Goal: Transaction & Acquisition: Purchase product/service

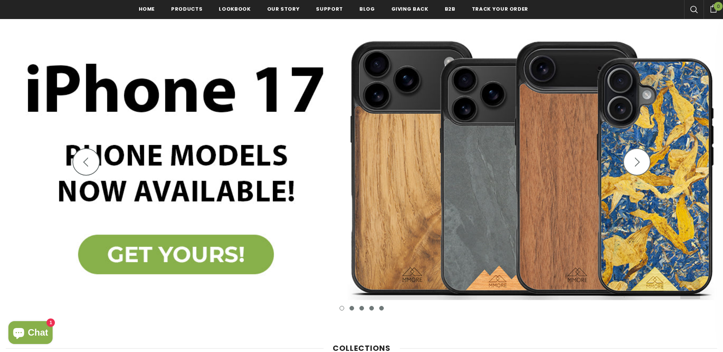
scroll to position [154, 0]
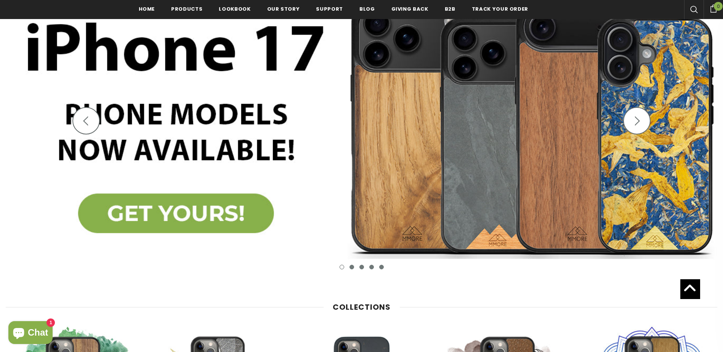
click at [190, 211] on img at bounding box center [361, 127] width 723 height 317
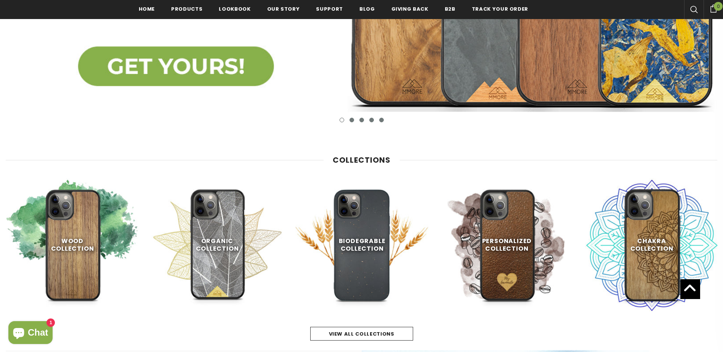
scroll to position [307, 0]
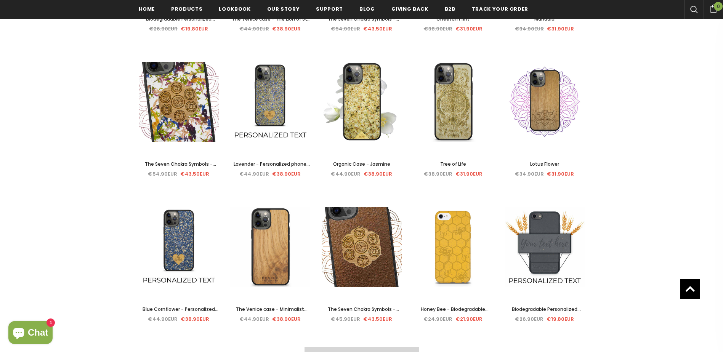
scroll to position [1450, 0]
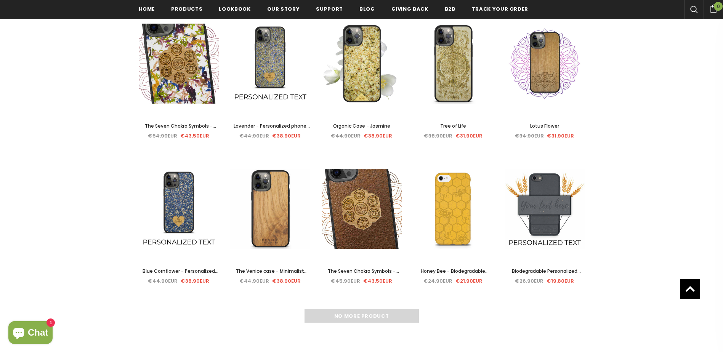
click at [449, 272] on span "Honey Bee - Biodegradable phone case - Yellow, Orange and Black" at bounding box center [453, 279] width 78 height 23
click at [471, 271] on span "Honey Bee - Biodegradable phone case - Yellow, Orange and Black" at bounding box center [453, 279] width 78 height 23
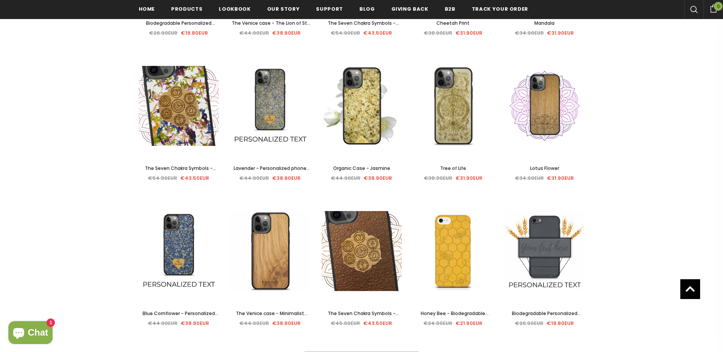
scroll to position [1412, 0]
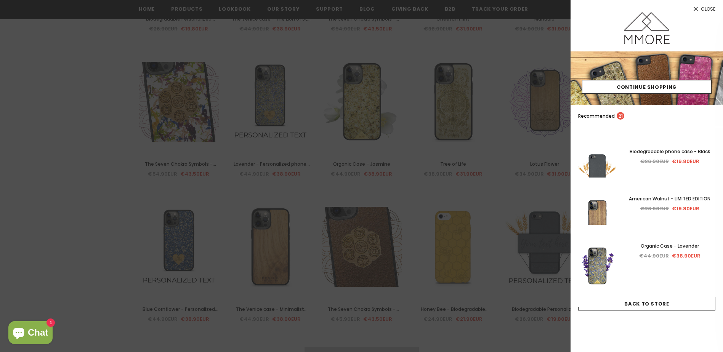
click at [705, 11] on span "Close" at bounding box center [708, 9] width 14 height 5
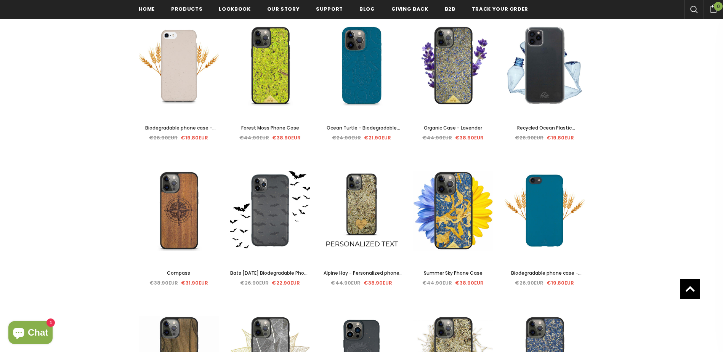
scroll to position [269, 0]
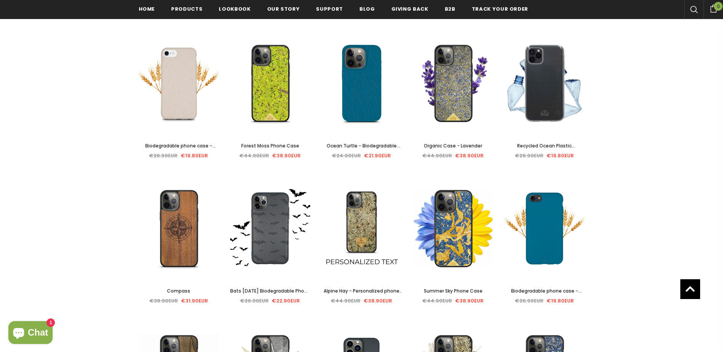
click at [385, 146] on span "Ocean Turtle - Biodegradable phone case - Ocean Blue and Black" at bounding box center [364, 153] width 74 height 23
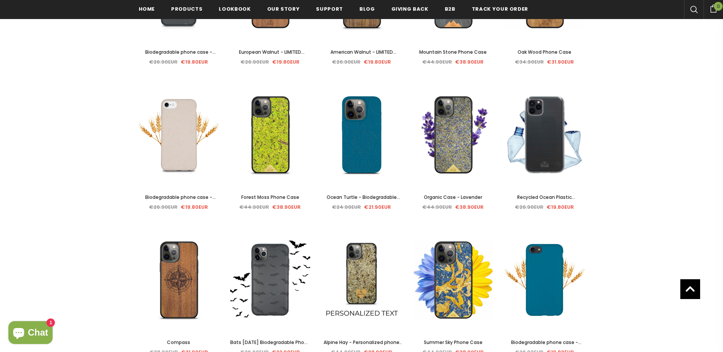
scroll to position [231, 0]
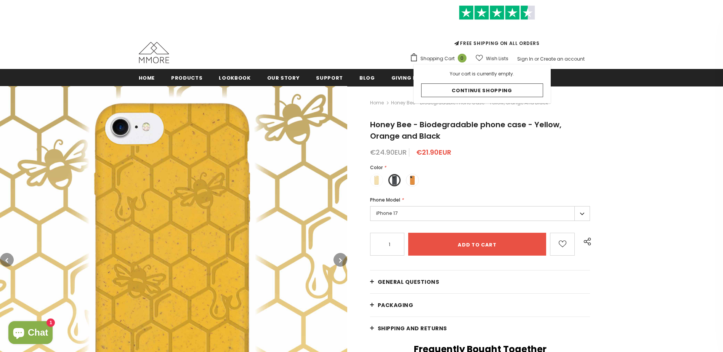
scroll to position [114, 0]
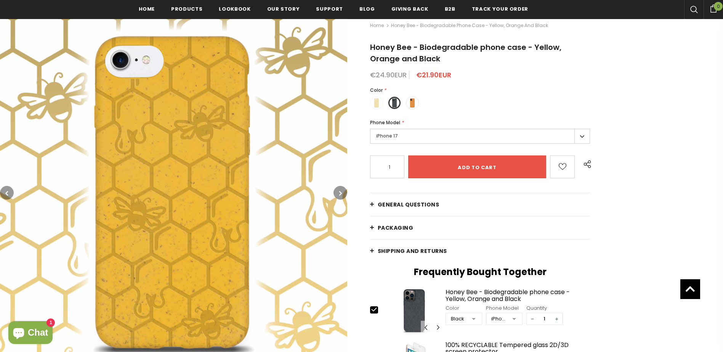
click at [341, 195] on icon "button" at bounding box center [340, 193] width 3 height 8
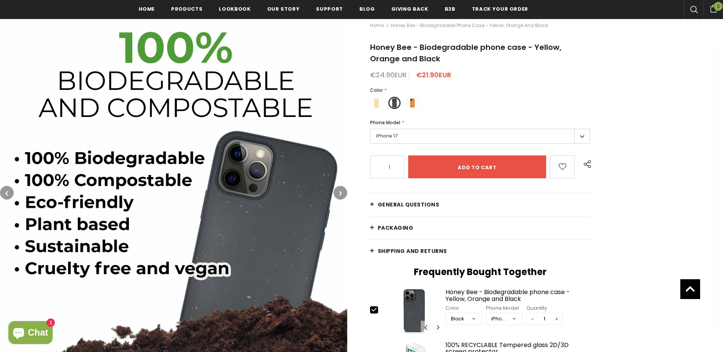
click at [341, 196] on icon "button" at bounding box center [340, 193] width 3 height 8
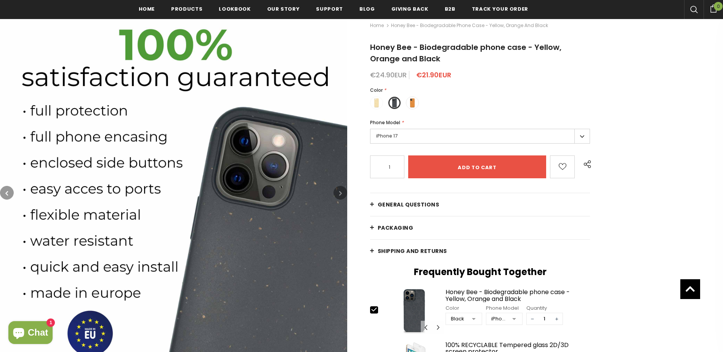
click at [341, 196] on icon "button" at bounding box center [340, 193] width 3 height 8
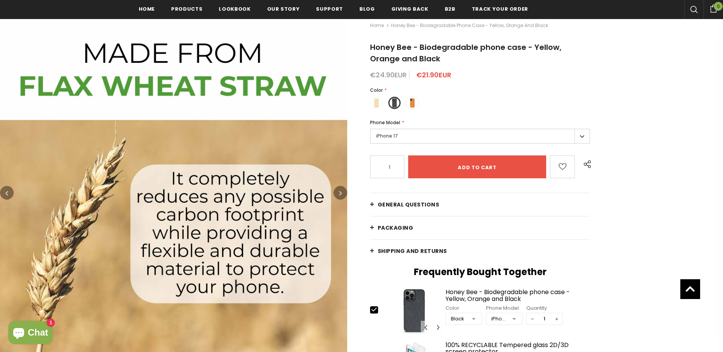
click at [338, 196] on button "button" at bounding box center [340, 193] width 14 height 14
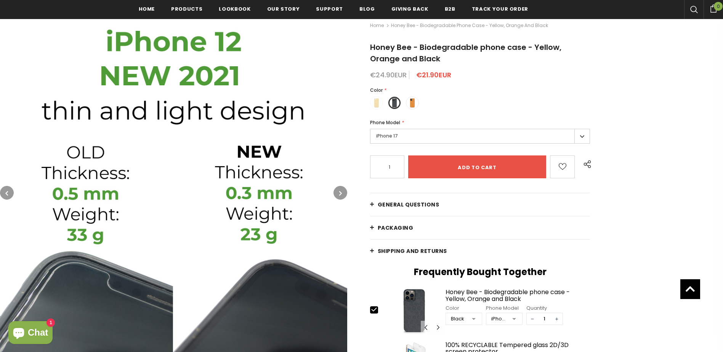
click at [338, 195] on button "button" at bounding box center [340, 193] width 14 height 14
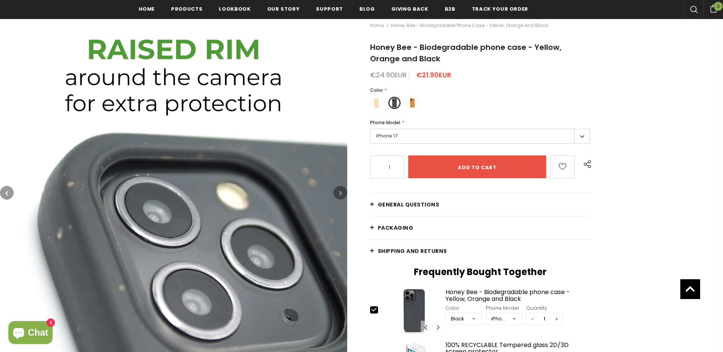
click at [338, 195] on button "button" at bounding box center [340, 193] width 14 height 14
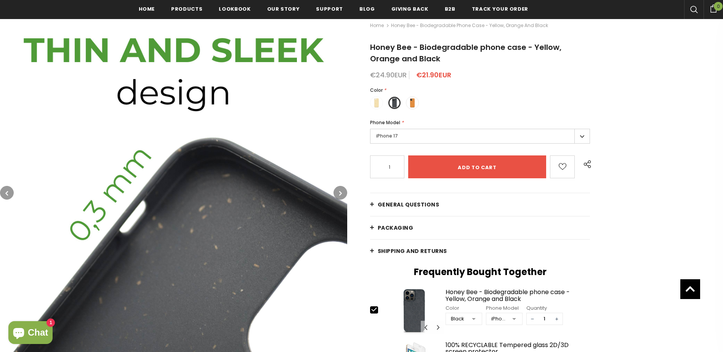
click at [338, 195] on button "button" at bounding box center [340, 193] width 14 height 14
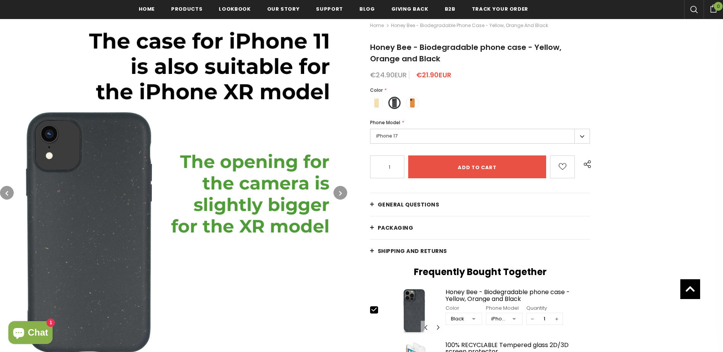
click at [338, 195] on button "button" at bounding box center [340, 193] width 14 height 14
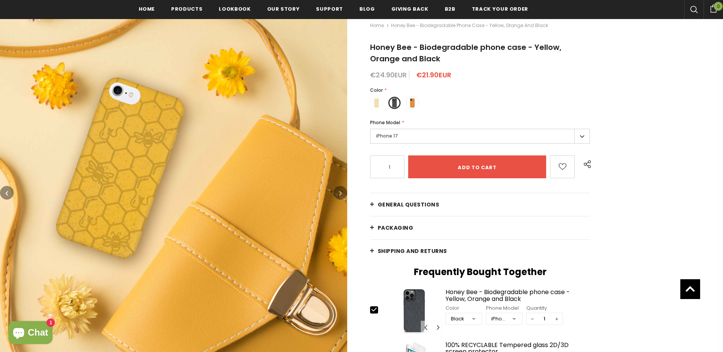
click at [338, 195] on button "button" at bounding box center [340, 193] width 14 height 14
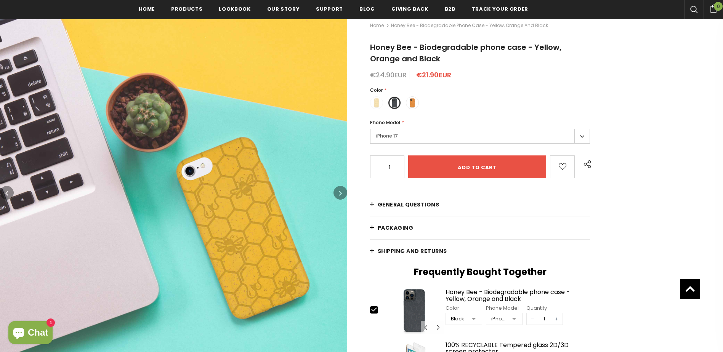
click at [338, 195] on button "button" at bounding box center [340, 193] width 14 height 14
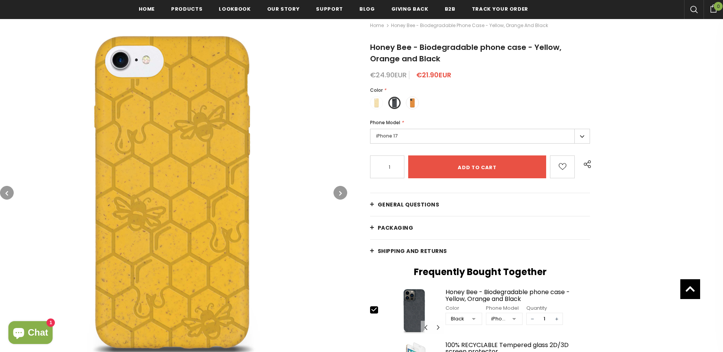
click at [338, 195] on button "button" at bounding box center [340, 193] width 14 height 14
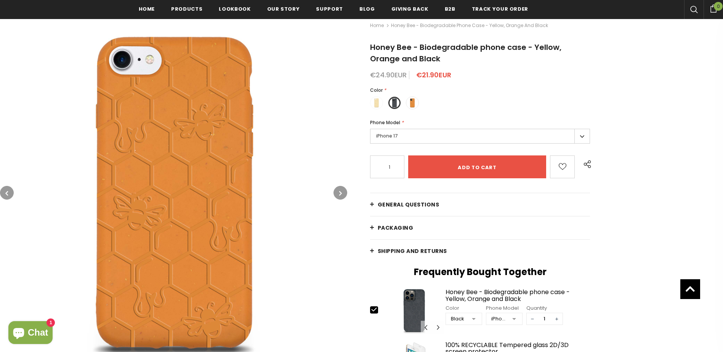
click at [338, 195] on button "button" at bounding box center [340, 193] width 14 height 14
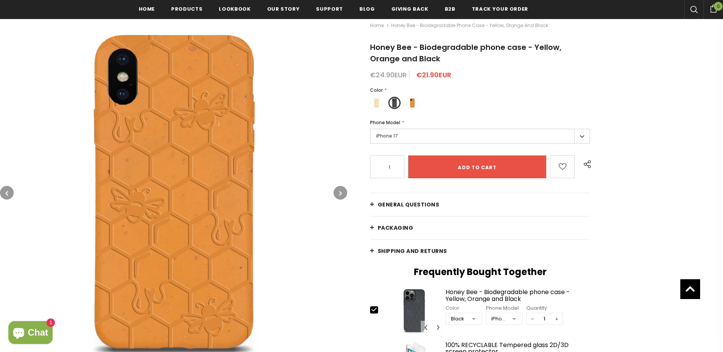
click at [338, 195] on button "button" at bounding box center [340, 193] width 14 height 14
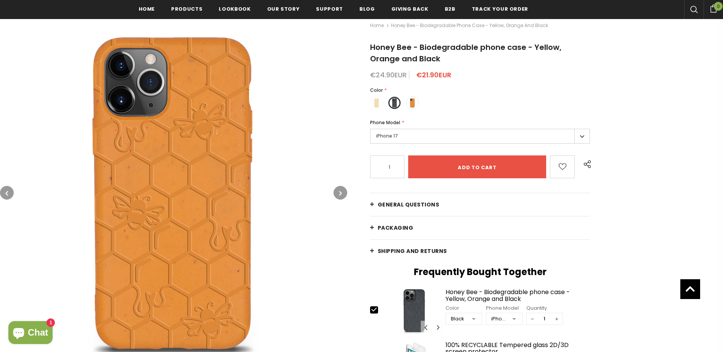
click at [338, 195] on button "button" at bounding box center [340, 193] width 14 height 14
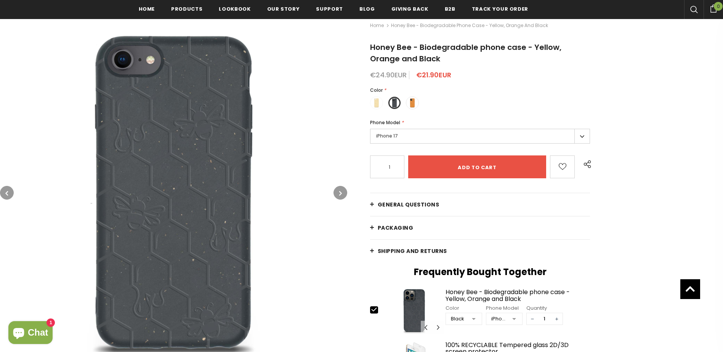
click at [338, 195] on button "button" at bounding box center [340, 193] width 14 height 14
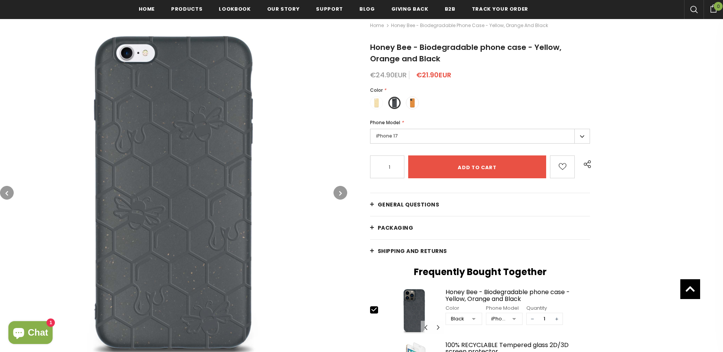
click at [338, 195] on button "button" at bounding box center [340, 193] width 14 height 14
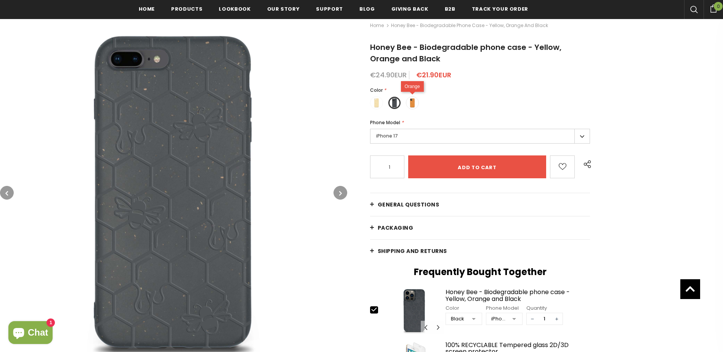
click at [411, 103] on span at bounding box center [412, 103] width 10 height 10
click at [0, 0] on input "radio" at bounding box center [0, 0] width 0 height 0
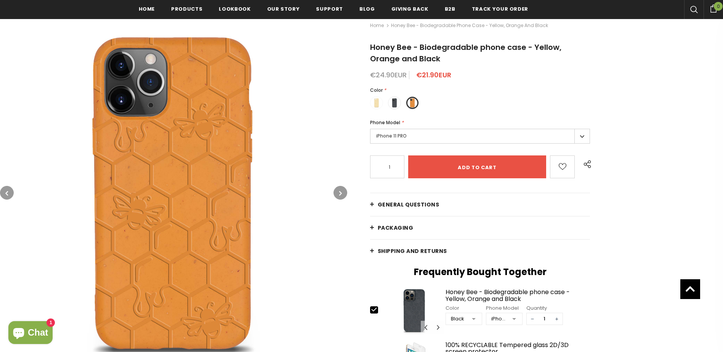
click at [403, 133] on label "iPhone 11 PRO" at bounding box center [480, 136] width 220 height 15
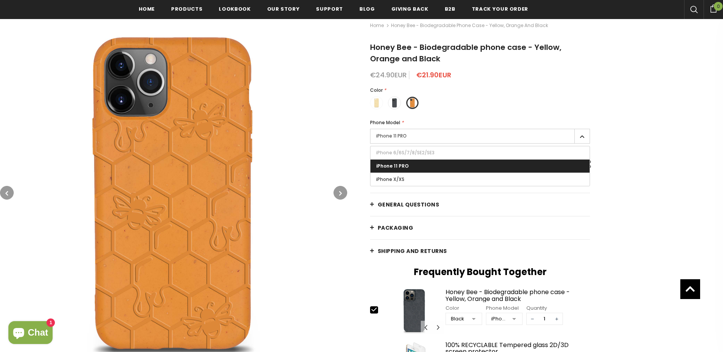
click at [427, 114] on div "Color * Yellow Black" at bounding box center [480, 99] width 220 height 27
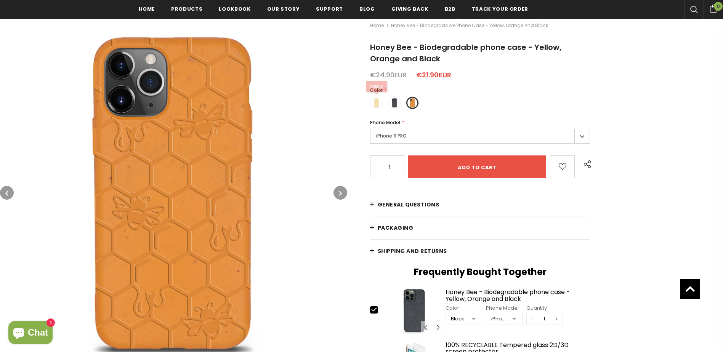
click at [370, 101] on label at bounding box center [376, 102] width 13 height 13
click at [0, 0] on input "radio" at bounding box center [0, 0] width 0 height 0
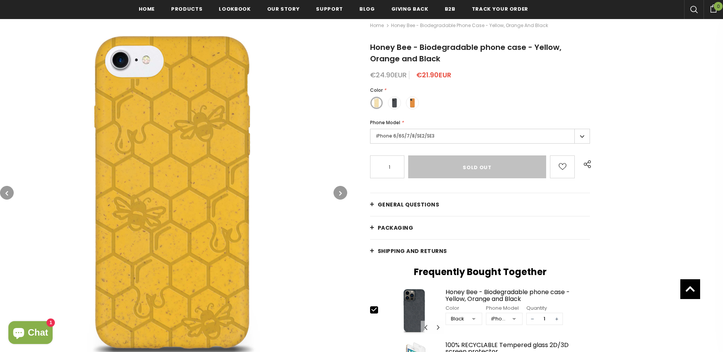
click at [418, 136] on label "iPhone 6/6S/7/8/SE2/SE3" at bounding box center [480, 136] width 220 height 15
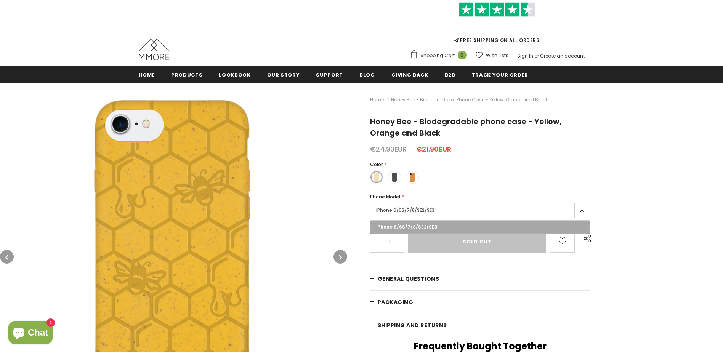
scroll to position [76, 0]
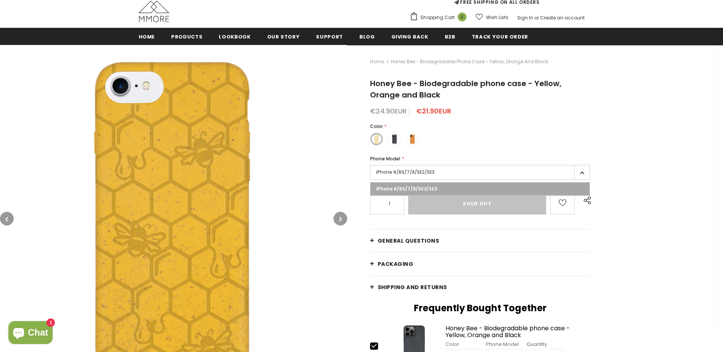
click at [455, 139] on div "Color * Yellow Black" at bounding box center [480, 136] width 220 height 27
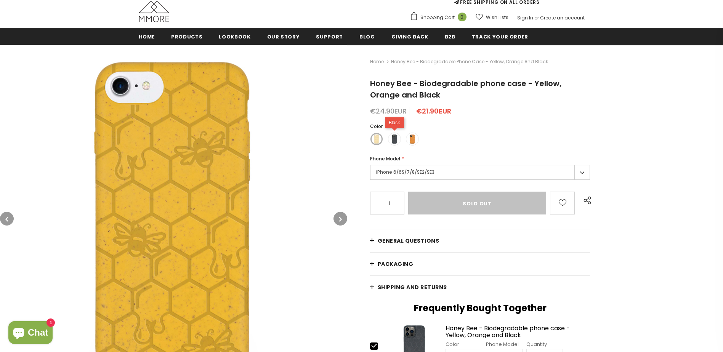
click at [394, 136] on span at bounding box center [394, 139] width 10 height 10
click at [0, 0] on input "radio" at bounding box center [0, 0] width 0 height 0
type input "Add to cart"
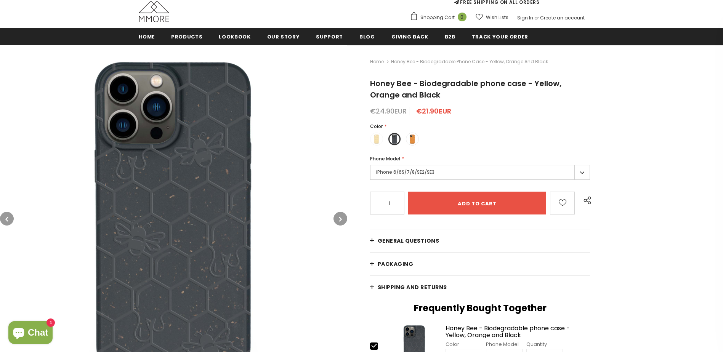
click at [417, 165] on div "Phone Model * iPhone 6/6S/7/8/SE2/SE3 iPhone 6/6S/7/8/SE2/SE3 iPhone 17 Pro Max…" at bounding box center [480, 168] width 220 height 27
click at [417, 172] on label "iPhone 6/6S/7/8/SE2/SE3" at bounding box center [480, 172] width 220 height 15
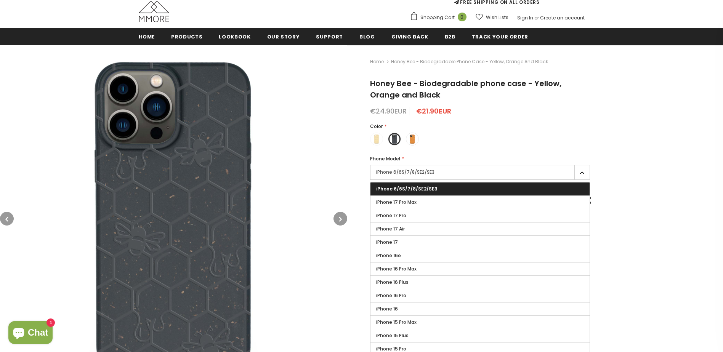
click at [334, 162] on img at bounding box center [173, 218] width 347 height 347
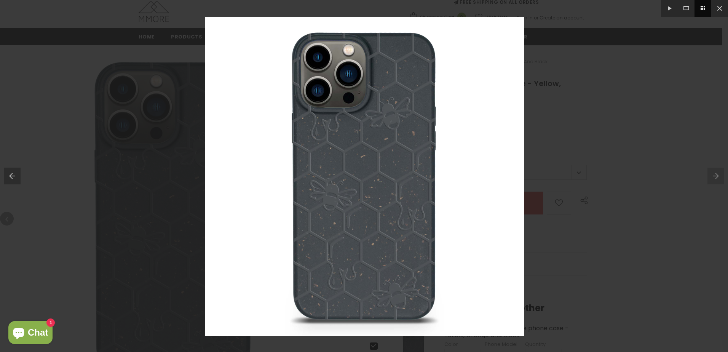
drag, startPoint x: 722, startPoint y: 6, endPoint x: 701, endPoint y: 13, distance: 21.6
click at [722, 6] on button at bounding box center [720, 8] width 17 height 17
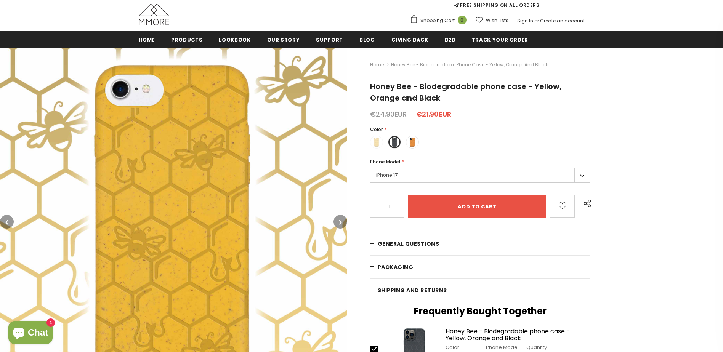
scroll to position [76, 0]
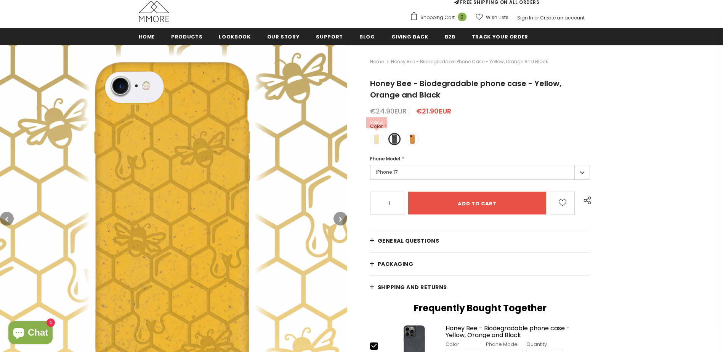
click at [379, 141] on span at bounding box center [376, 139] width 10 height 10
click at [0, 0] on input "radio" at bounding box center [0, 0] width 0 height 0
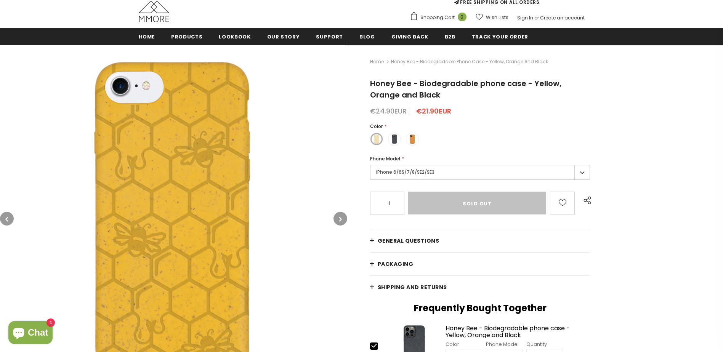
click at [438, 172] on label "iPhone 6/6S/7/8/SE2/SE3" at bounding box center [480, 172] width 220 height 15
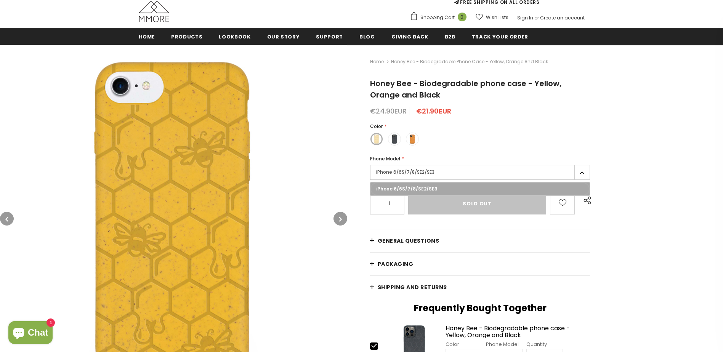
click at [449, 146] on div "Color * Yellow Black" at bounding box center [480, 136] width 220 height 27
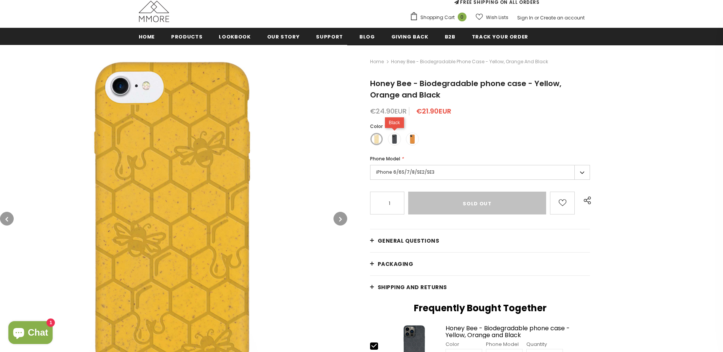
click at [395, 138] on span at bounding box center [394, 139] width 10 height 10
click at [0, 0] on input "radio" at bounding box center [0, 0] width 0 height 0
type input "Add to cart"
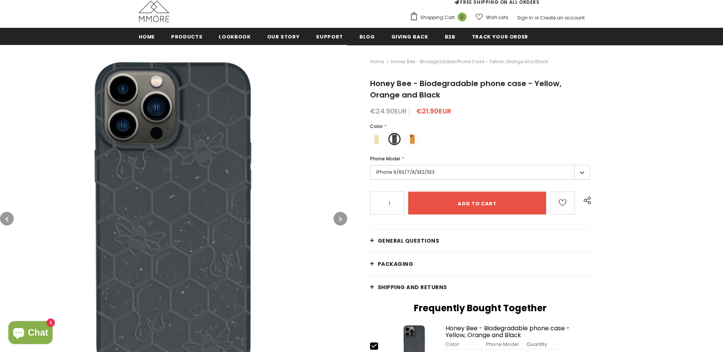
click at [413, 173] on label "iPhone 6/6S/7/8/SE2/SE3" at bounding box center [480, 172] width 220 height 15
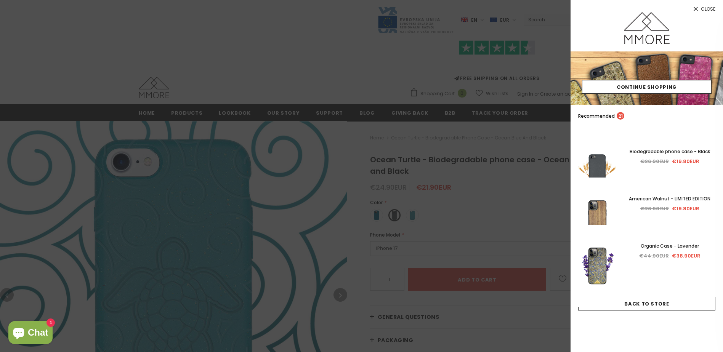
click at [536, 195] on div at bounding box center [361, 176] width 723 height 352
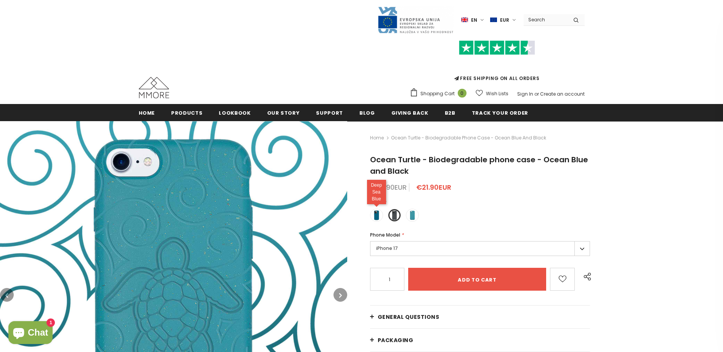
click at [380, 214] on span at bounding box center [376, 215] width 10 height 10
click at [0, 0] on input "radio" at bounding box center [0, 0] width 0 height 0
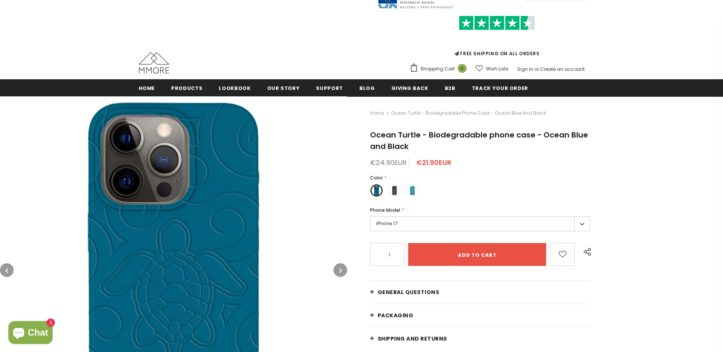
scroll to position [76, 0]
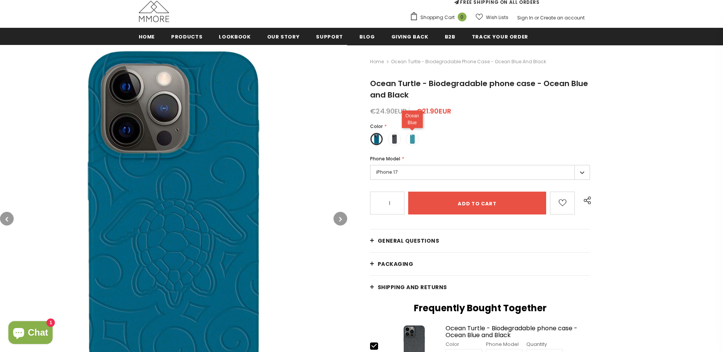
click at [410, 138] on span at bounding box center [412, 139] width 10 height 10
click at [0, 0] on input "radio" at bounding box center [0, 0] width 0 height 0
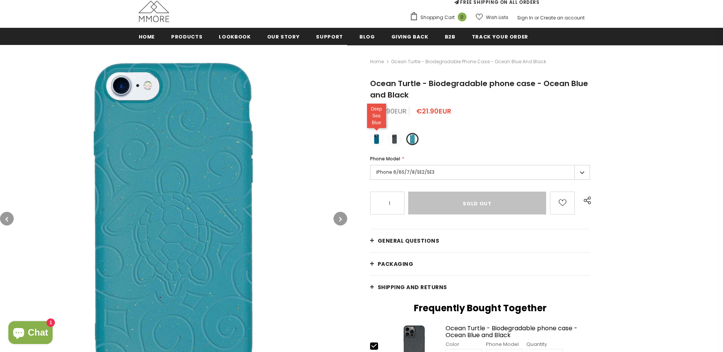
click at [375, 138] on span at bounding box center [376, 139] width 10 height 10
click at [0, 0] on input "radio" at bounding box center [0, 0] width 0 height 0
type input "Add to cart"
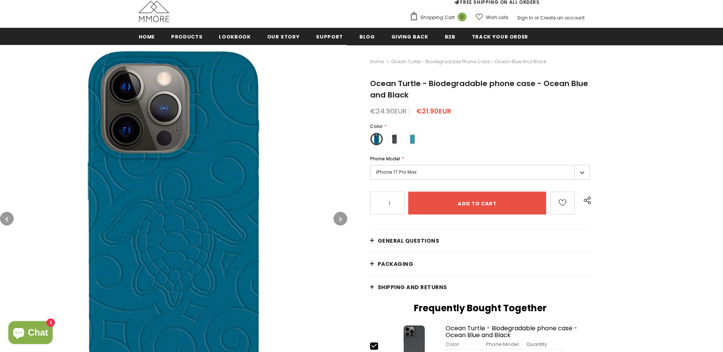
click at [428, 171] on label "iPhone 17 Pro Max" at bounding box center [480, 172] width 220 height 15
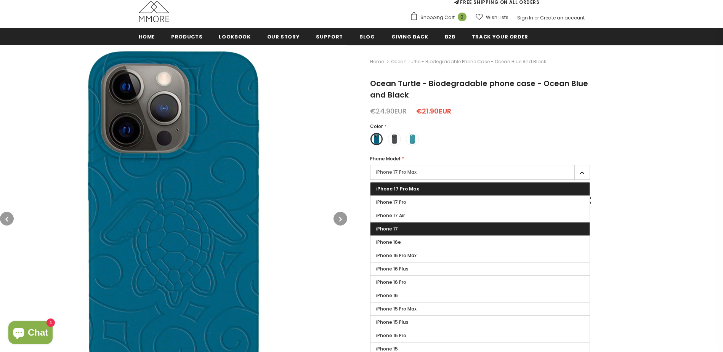
click at [406, 227] on label "iPhone 17" at bounding box center [479, 229] width 219 height 13
click at [0, 0] on input "iPhone 17" at bounding box center [0, 0] width 0 height 0
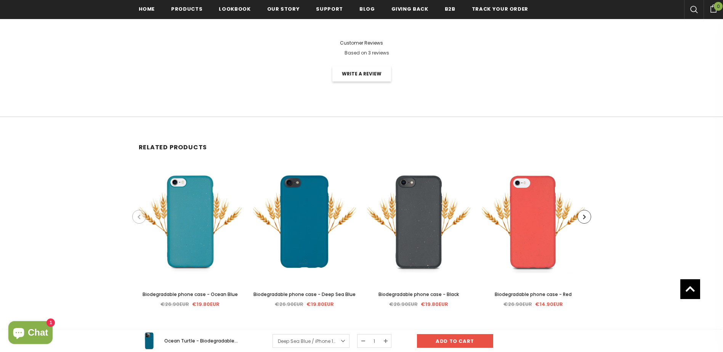
scroll to position [1526, 0]
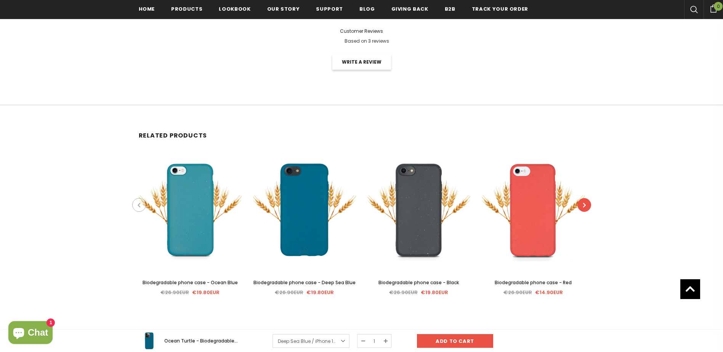
click at [585, 206] on icon "button" at bounding box center [584, 205] width 3 height 8
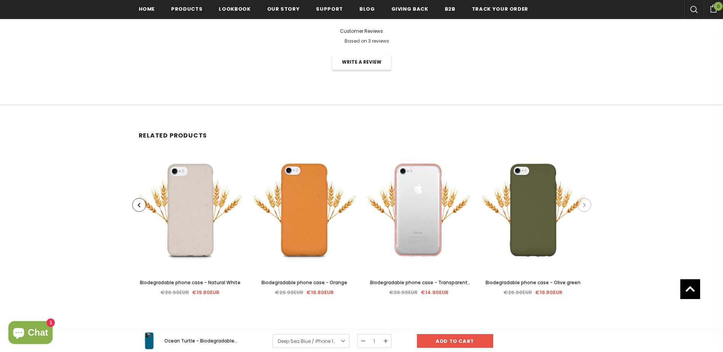
click at [585, 206] on icon "button" at bounding box center [584, 205] width 3 height 8
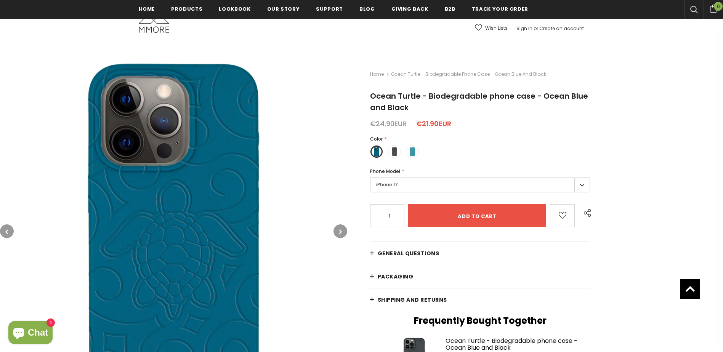
scroll to position [0, 0]
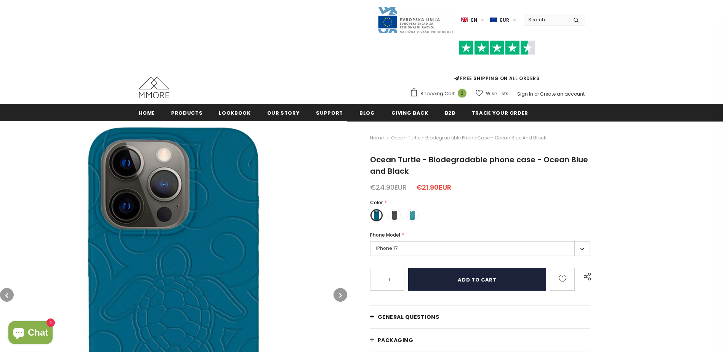
click at [474, 277] on input "Add to cart" at bounding box center [477, 279] width 138 height 23
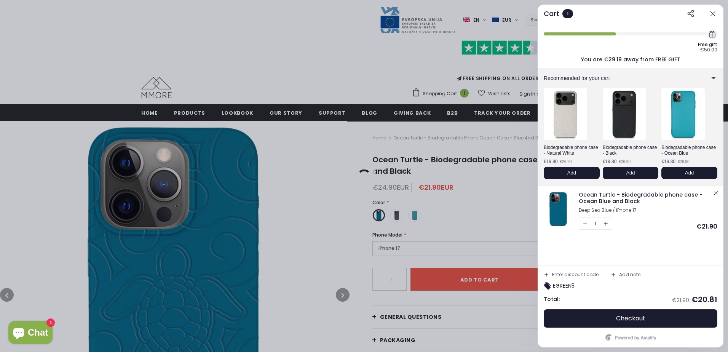
click at [716, 14] on icon "button" at bounding box center [713, 14] width 8 height 8
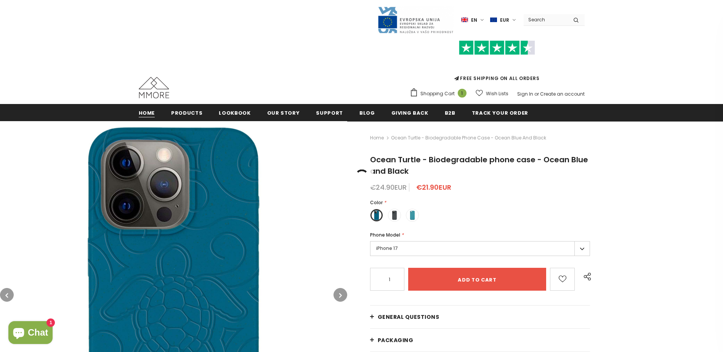
click at [146, 114] on span "Home" at bounding box center [147, 112] width 16 height 7
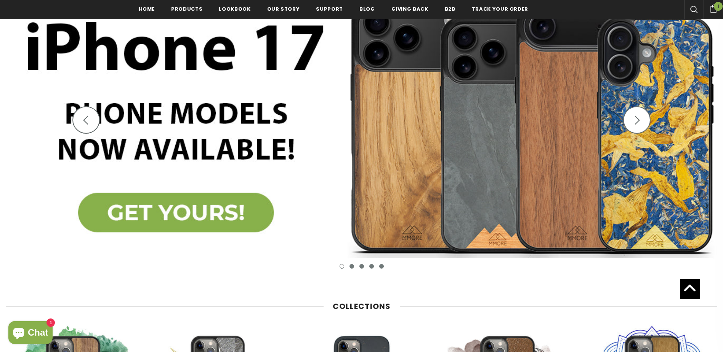
scroll to position [154, 0]
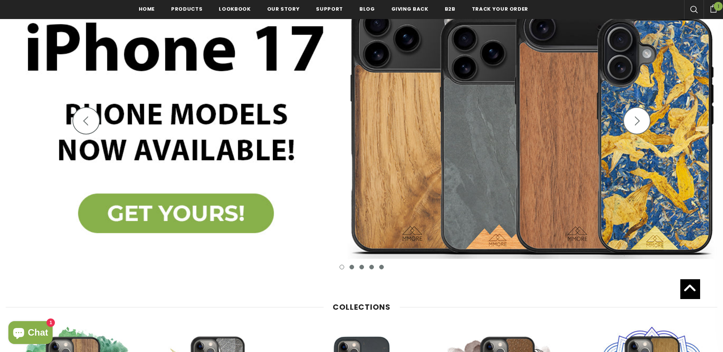
click at [192, 213] on img at bounding box center [361, 127] width 723 height 317
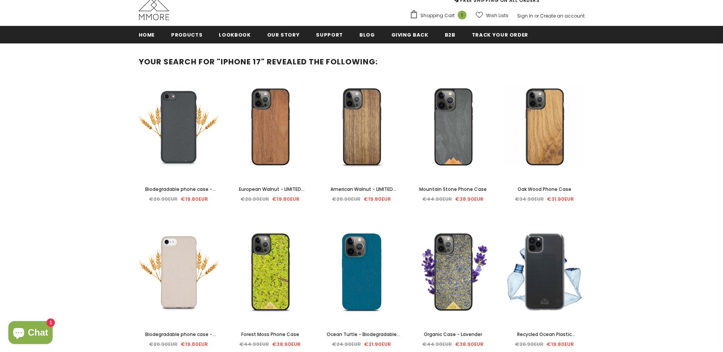
scroll to position [116, 0]
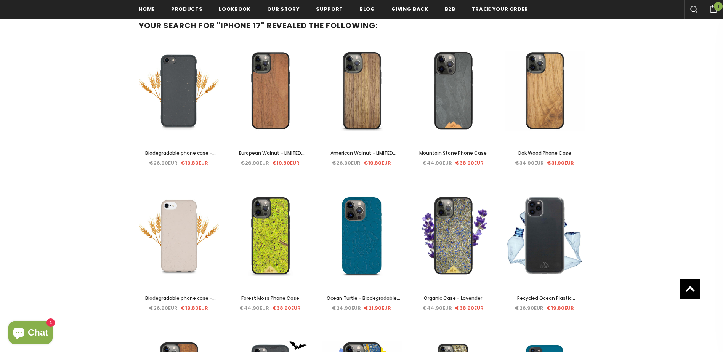
click at [264, 150] on span "European Walnut - LIMITED EDITION" at bounding box center [272, 157] width 66 height 15
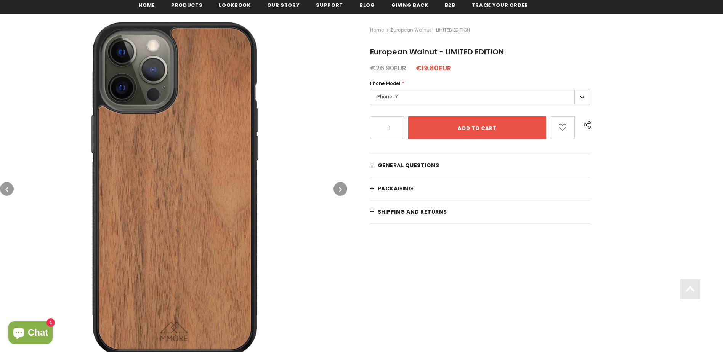
scroll to position [114, 0]
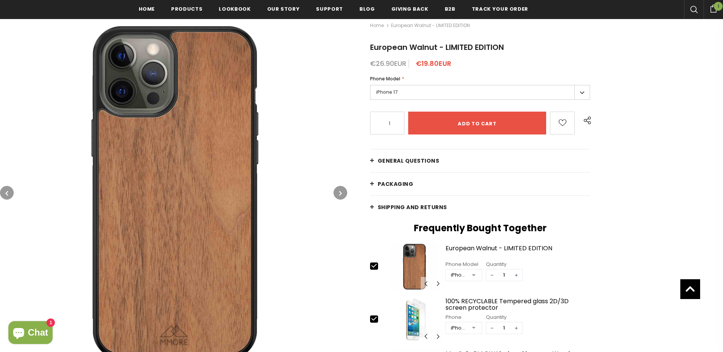
click at [341, 191] on icon "button" at bounding box center [340, 193] width 3 height 8
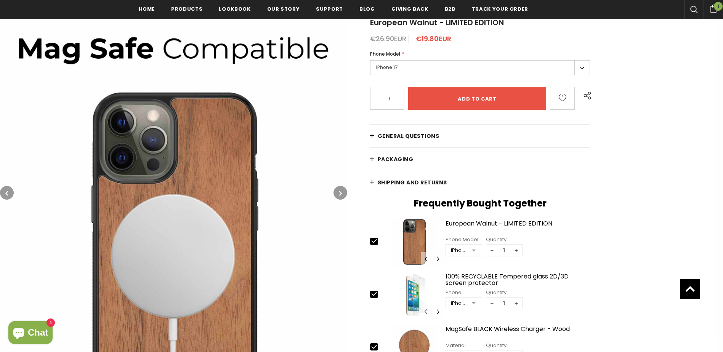
scroll to position [152, 0]
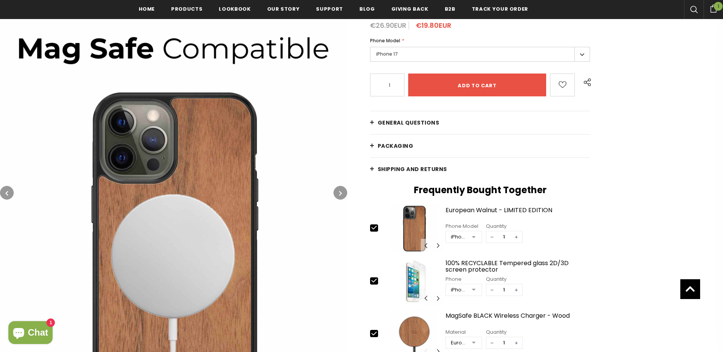
click at [341, 191] on icon "button" at bounding box center [340, 193] width 3 height 8
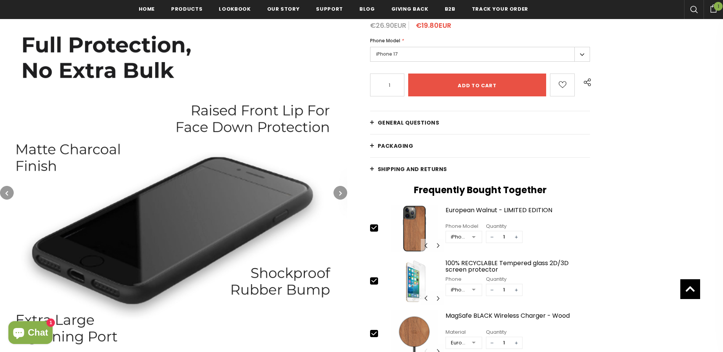
click at [341, 191] on icon "button" at bounding box center [340, 193] width 3 height 8
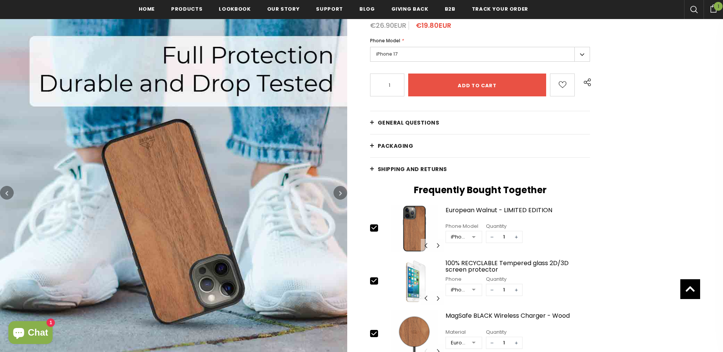
click at [341, 191] on icon "button" at bounding box center [340, 193] width 3 height 8
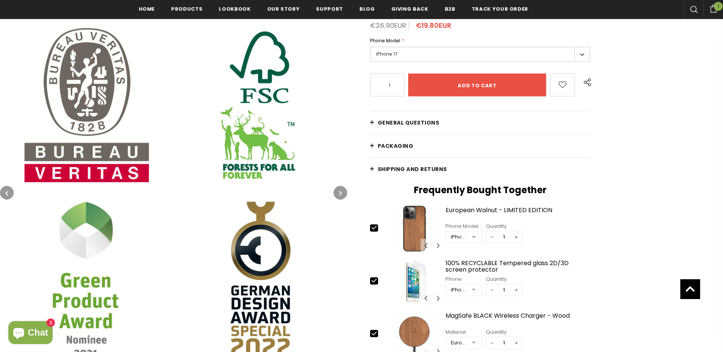
click at [340, 192] on icon "button" at bounding box center [340, 193] width 3 height 8
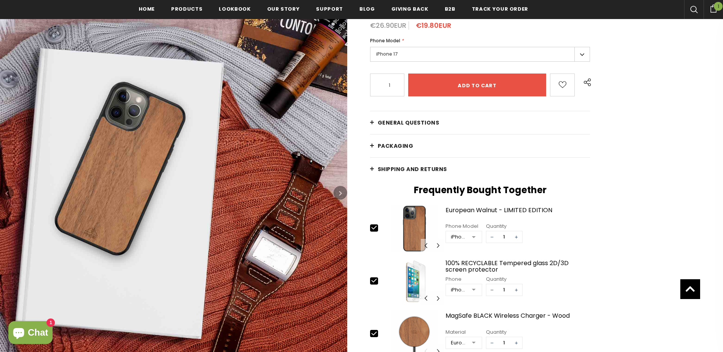
click at [339, 192] on icon "button" at bounding box center [340, 193] width 3 height 8
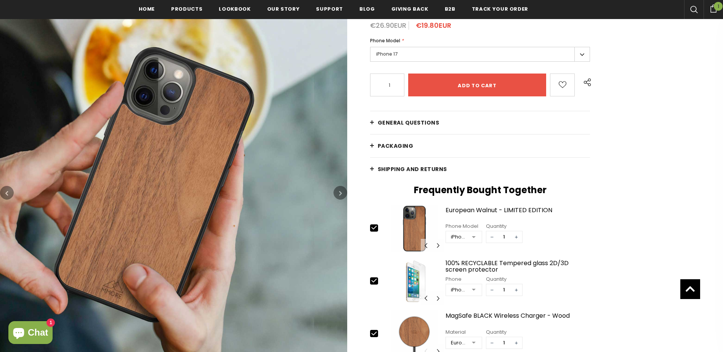
click at [339, 192] on icon "button" at bounding box center [340, 193] width 3 height 8
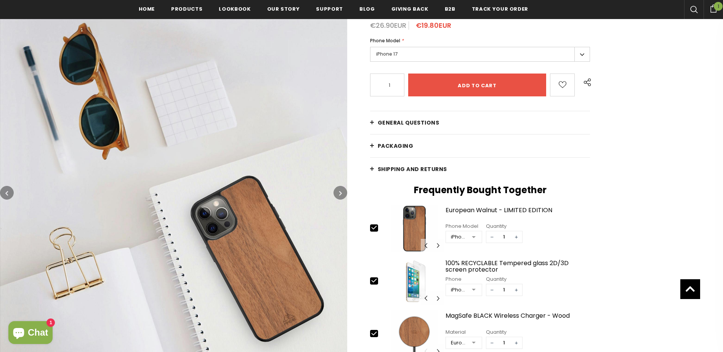
click at [339, 192] on icon "button" at bounding box center [340, 193] width 3 height 8
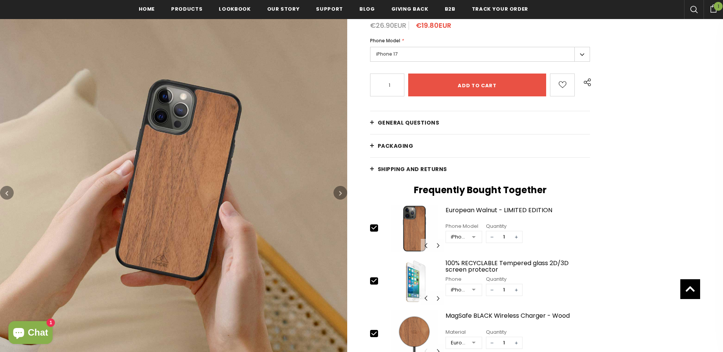
click at [339, 192] on icon "button" at bounding box center [340, 193] width 3 height 8
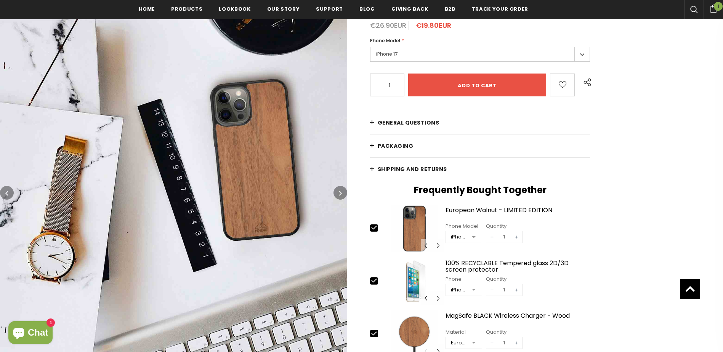
click at [339, 192] on icon "button" at bounding box center [340, 193] width 3 height 8
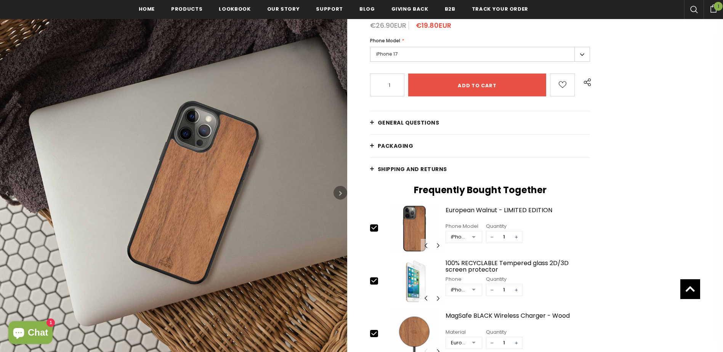
click at [339, 192] on icon "button" at bounding box center [340, 193] width 3 height 8
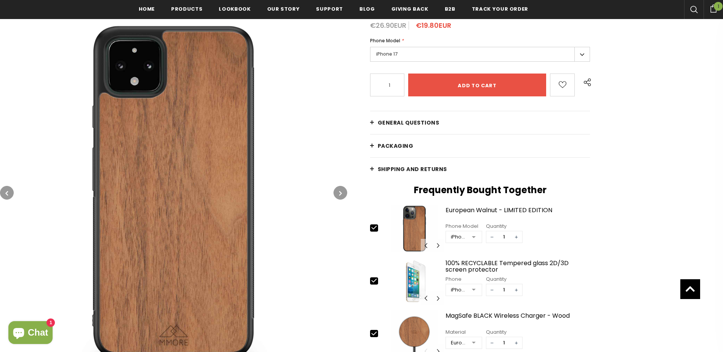
click at [339, 192] on icon "button" at bounding box center [340, 193] width 3 height 8
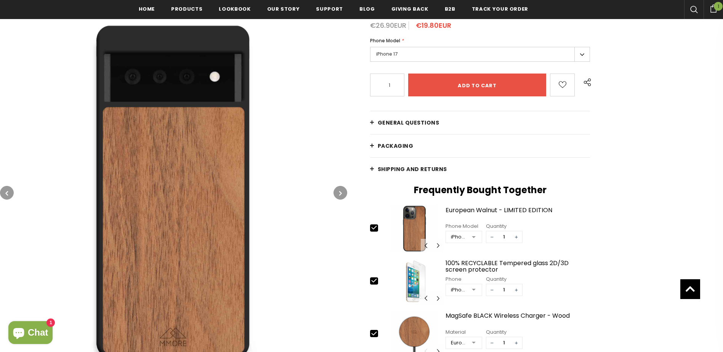
click at [339, 192] on icon "button" at bounding box center [340, 193] width 3 height 8
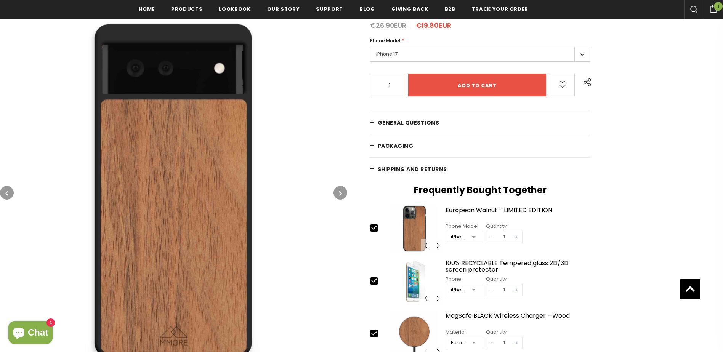
click at [339, 192] on icon "button" at bounding box center [340, 193] width 3 height 8
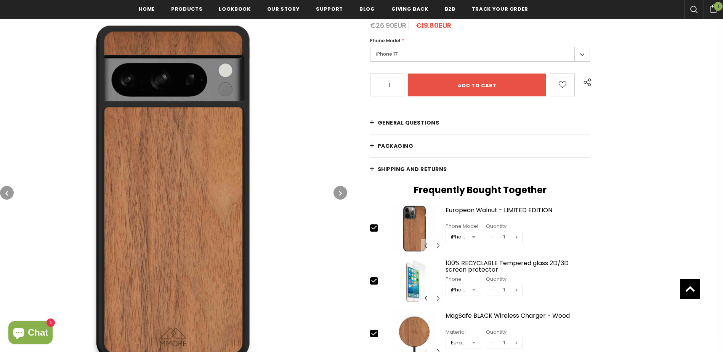
click at [339, 192] on icon "button" at bounding box center [340, 193] width 3 height 8
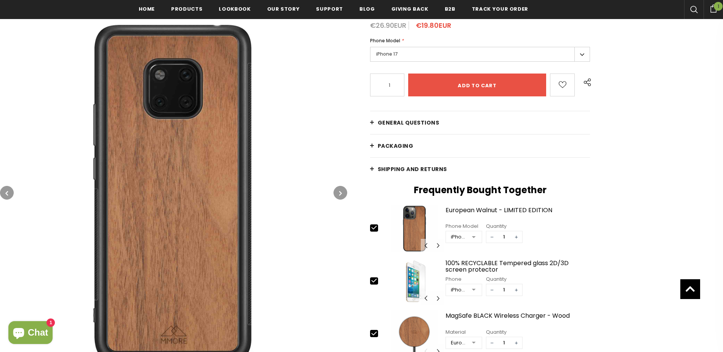
click at [339, 192] on icon "button" at bounding box center [340, 193] width 3 height 8
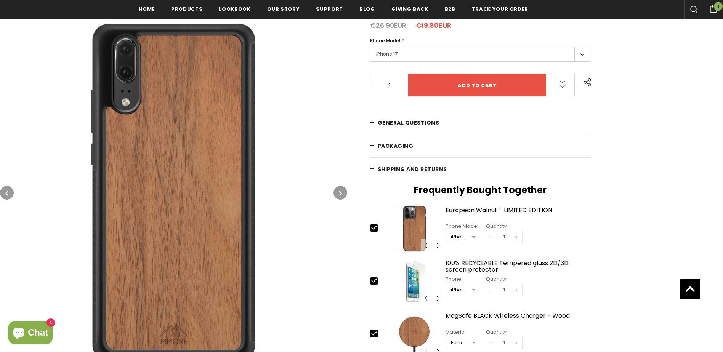
click at [339, 192] on icon "button" at bounding box center [340, 193] width 3 height 8
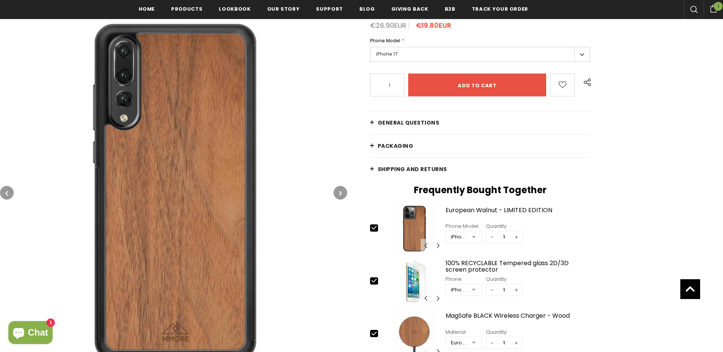
click at [339, 192] on icon "button" at bounding box center [340, 193] width 3 height 8
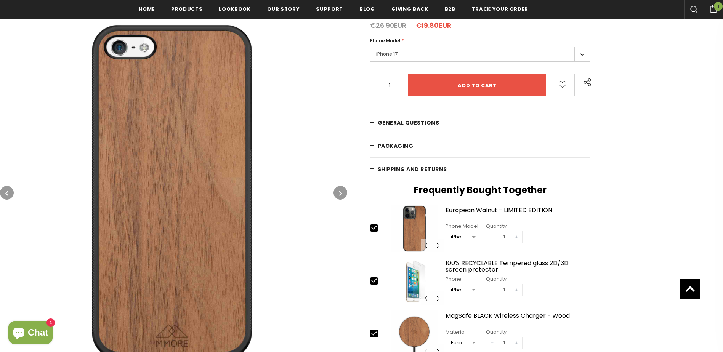
click at [339, 192] on icon "button" at bounding box center [340, 193] width 3 height 8
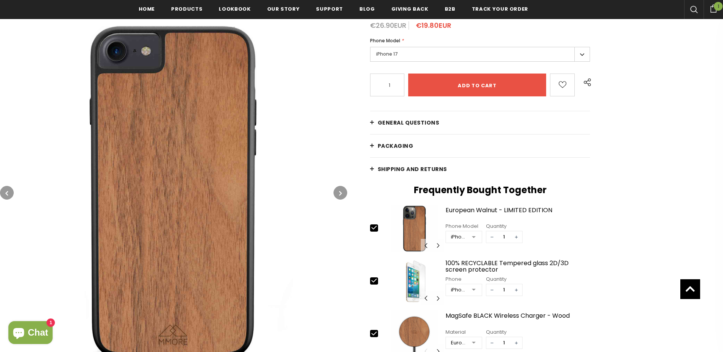
click at [339, 192] on icon "button" at bounding box center [340, 193] width 3 height 8
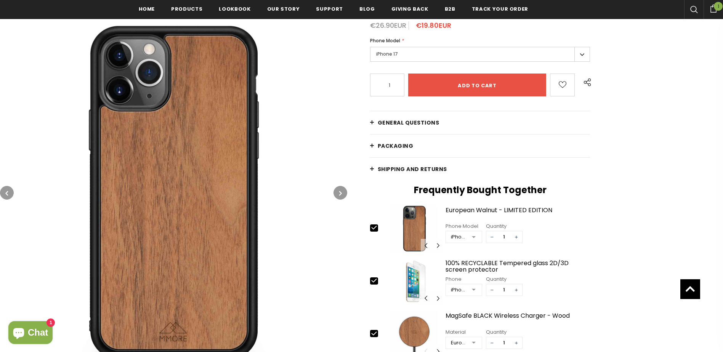
click at [339, 192] on icon "button" at bounding box center [340, 193] width 3 height 8
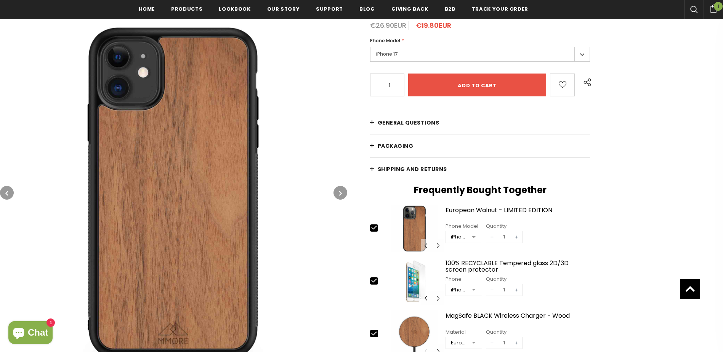
click at [339, 192] on icon "button" at bounding box center [340, 193] width 3 height 8
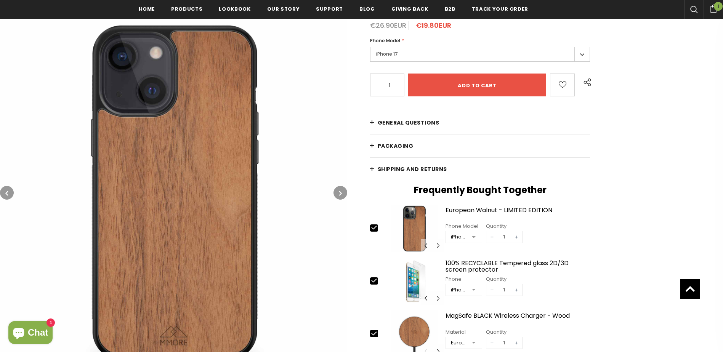
click at [339, 192] on icon "button" at bounding box center [340, 193] width 3 height 8
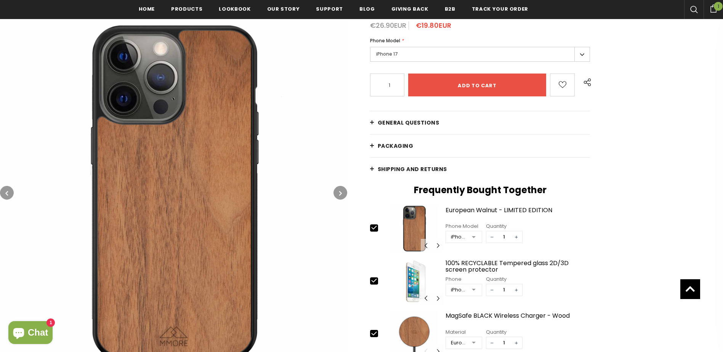
click at [339, 192] on icon "button" at bounding box center [340, 193] width 3 height 8
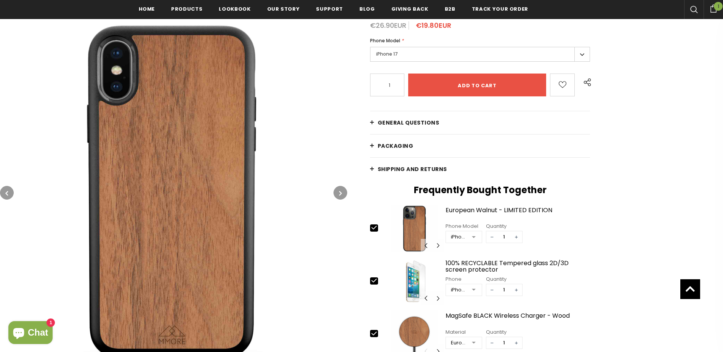
click at [339, 192] on icon "button" at bounding box center [340, 193] width 3 height 8
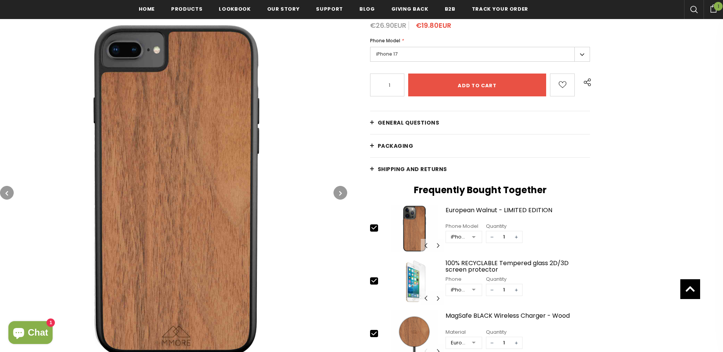
click at [339, 192] on icon "button" at bounding box center [340, 193] width 3 height 8
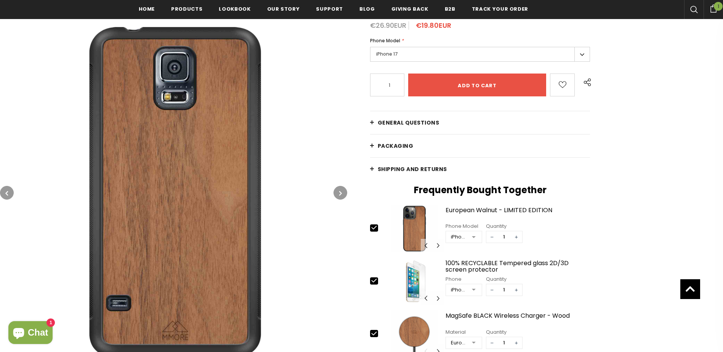
click at [339, 192] on icon "button" at bounding box center [340, 193] width 3 height 8
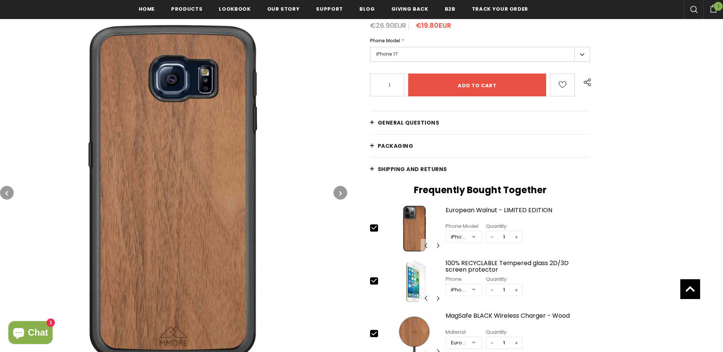
click at [339, 192] on icon "button" at bounding box center [340, 193] width 3 height 8
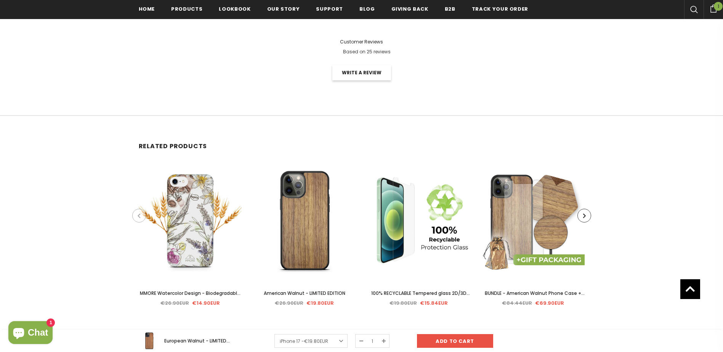
scroll to position [1448, 0]
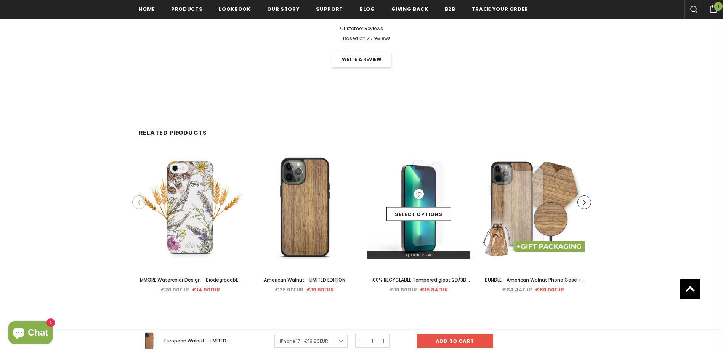
click at [422, 234] on img at bounding box center [418, 207] width 103 height 103
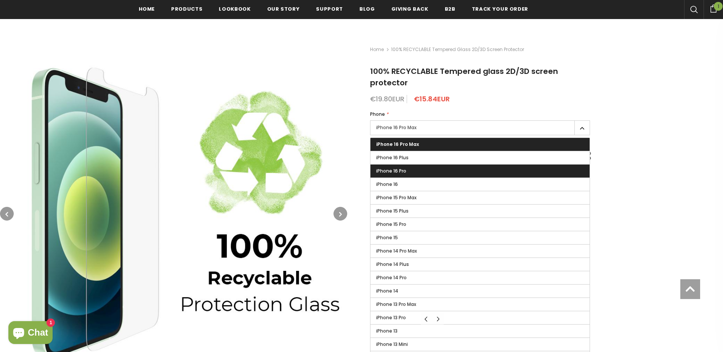
scroll to position [114, 0]
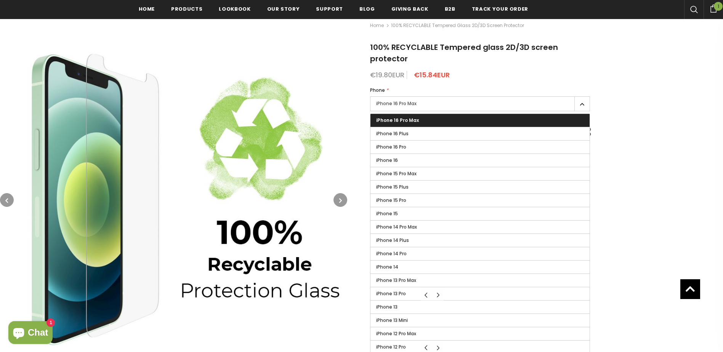
click at [643, 192] on div "Home 100% RECYCLABLE Tempered glass 2D/3D screen protector 100% RECYCLABLE Temp…" at bounding box center [535, 298] width 376 height 579
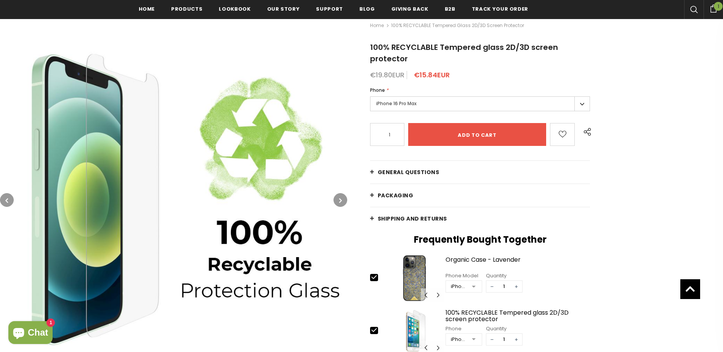
click at [346, 202] on button "button" at bounding box center [340, 200] width 14 height 14
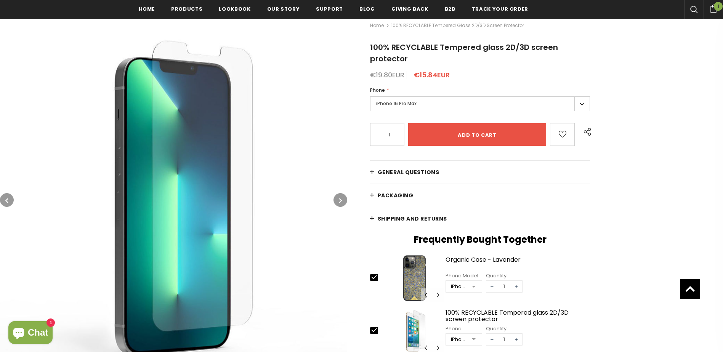
click at [342, 201] on button "button" at bounding box center [340, 200] width 14 height 14
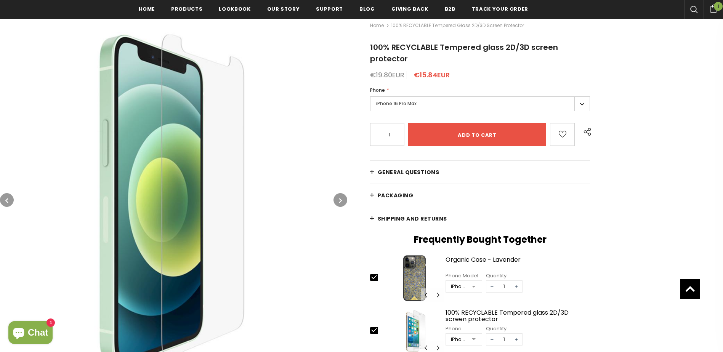
click at [342, 201] on icon "button" at bounding box center [340, 201] width 3 height 8
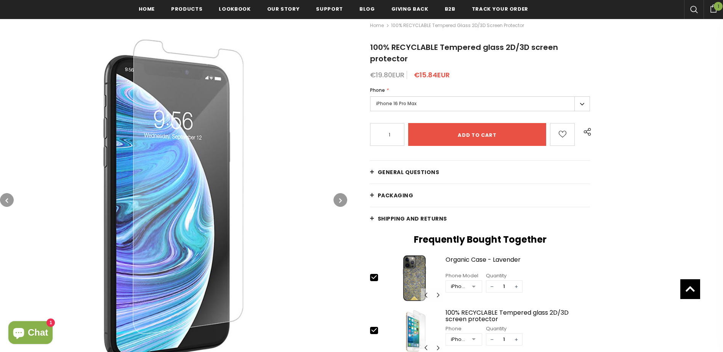
click at [342, 201] on icon "button" at bounding box center [340, 201] width 3 height 8
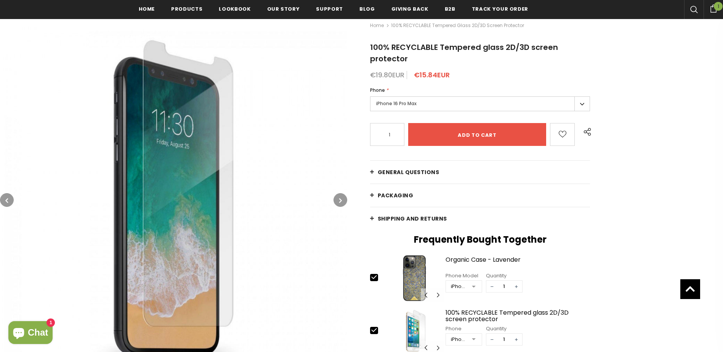
click at [342, 201] on icon "button" at bounding box center [340, 201] width 3 height 8
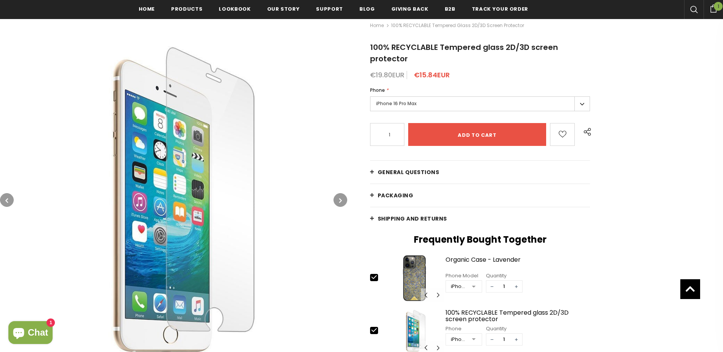
click at [342, 201] on icon "button" at bounding box center [340, 201] width 3 height 8
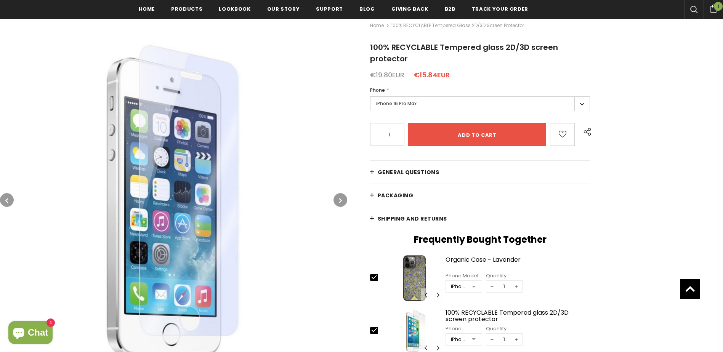
click at [342, 201] on icon "button" at bounding box center [340, 201] width 3 height 8
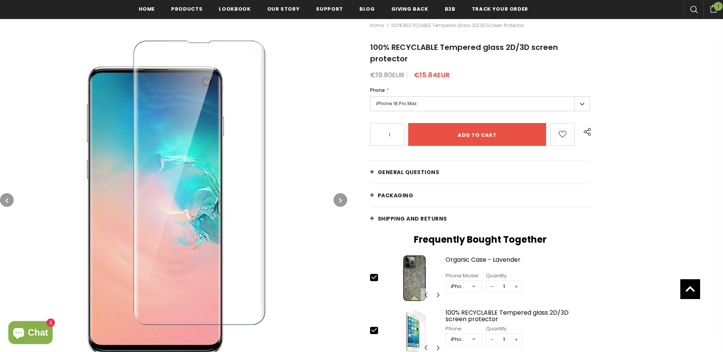
click at [342, 201] on icon "button" at bounding box center [340, 201] width 3 height 8
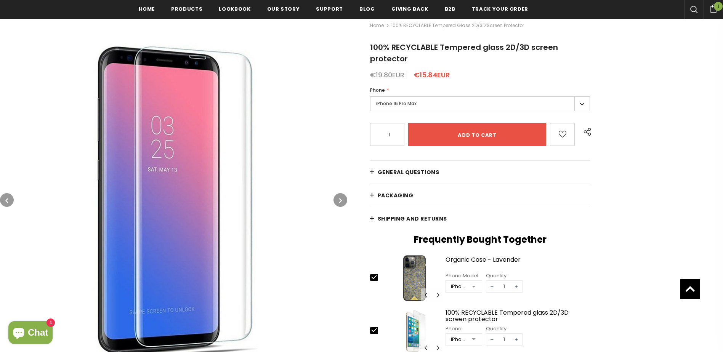
click at [342, 201] on icon "button" at bounding box center [340, 201] width 3 height 8
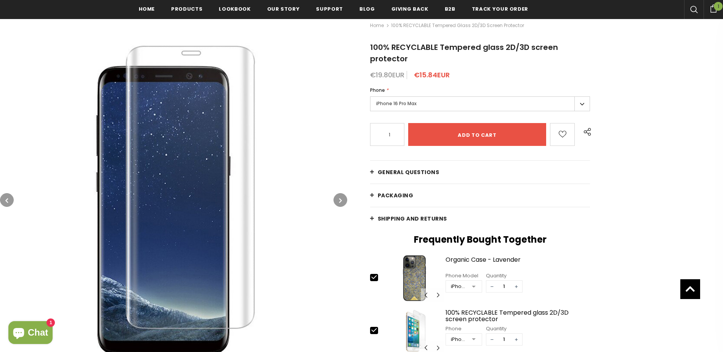
click at [342, 201] on icon "button" at bounding box center [340, 201] width 3 height 8
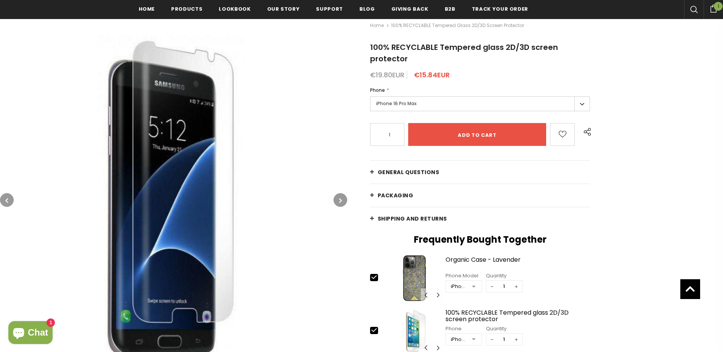
click at [342, 201] on icon "button" at bounding box center [340, 201] width 3 height 8
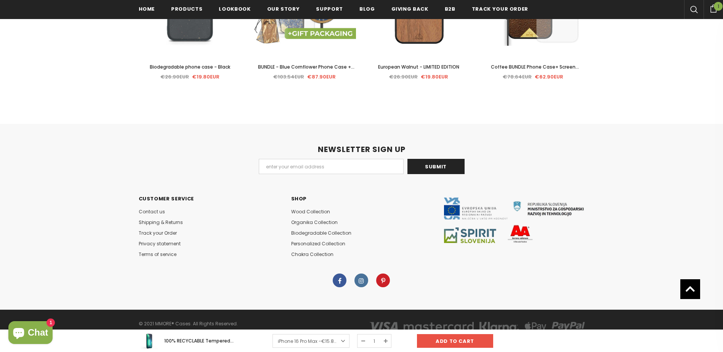
scroll to position [1962, 0]
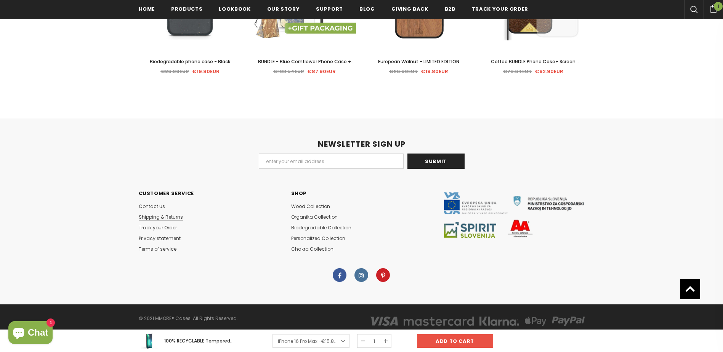
click at [173, 214] on span "Shipping & Returns" at bounding box center [161, 217] width 44 height 6
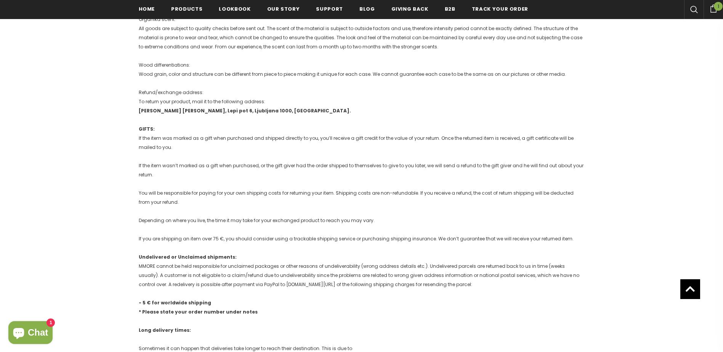
scroll to position [381, 0]
